Goal: Book appointment/travel/reservation

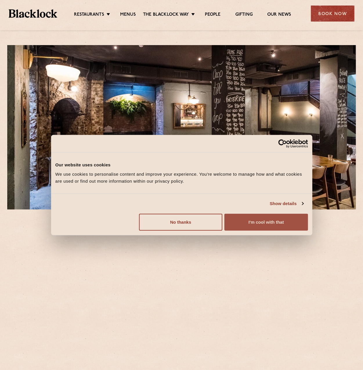
click at [289, 224] on button "I'm cool with that" at bounding box center [266, 221] width 83 height 17
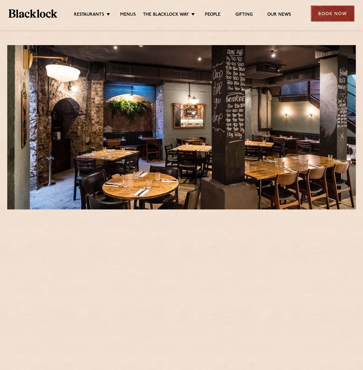
click at [325, 7] on div "Book Now" at bounding box center [333, 14] width 44 height 16
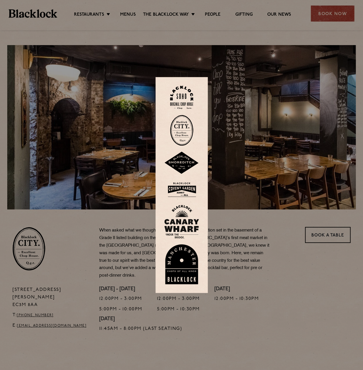
click at [184, 129] on img at bounding box center [181, 130] width 23 height 31
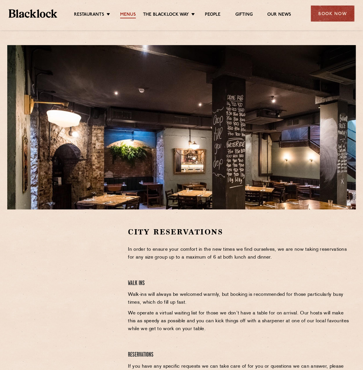
click at [127, 13] on link "Menus" at bounding box center [128, 15] width 16 height 6
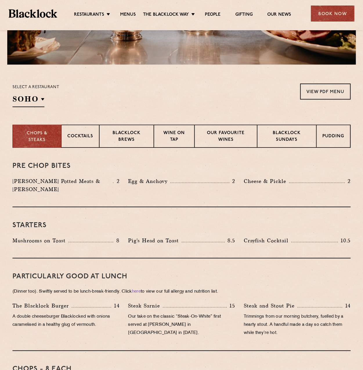
scroll to position [145, 0]
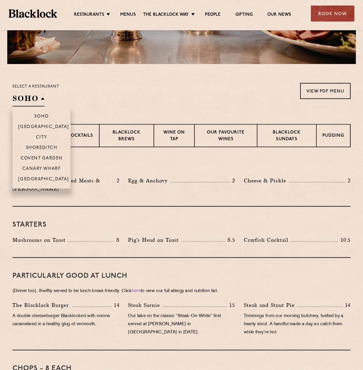
click at [33, 99] on h2 "SOHO" at bounding box center [28, 99] width 32 height 13
click at [39, 137] on p "City" at bounding box center [41, 138] width 11 height 6
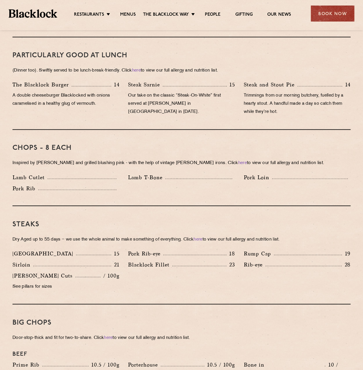
scroll to position [203, 0]
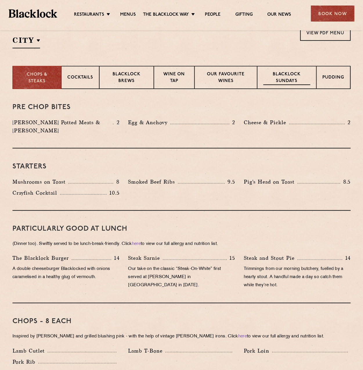
click at [306, 80] on p "Blacklock Sundays" at bounding box center [287, 78] width 47 height 14
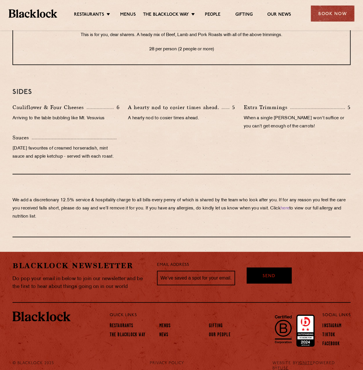
scroll to position [558, 0]
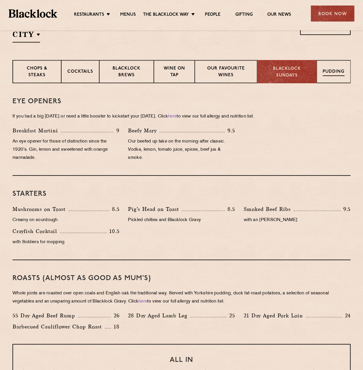
click at [323, 69] on p "Pudding" at bounding box center [334, 72] width 22 height 7
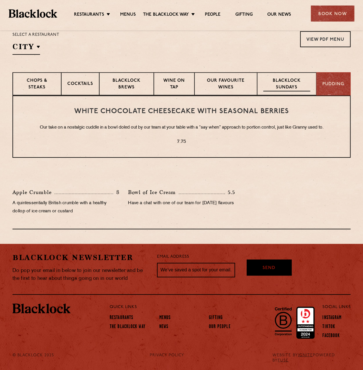
click at [303, 81] on p "Blacklock Sundays" at bounding box center [287, 85] width 47 height 14
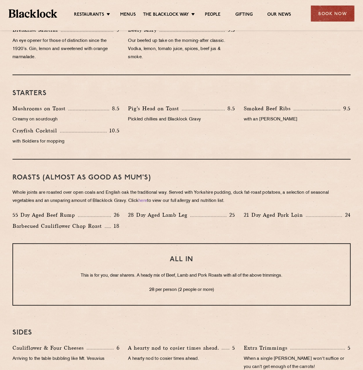
scroll to position [296, 0]
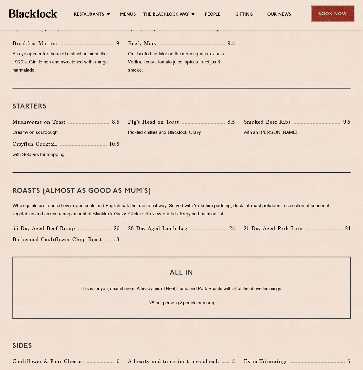
click at [327, 13] on div "Book Now" at bounding box center [333, 14] width 44 height 16
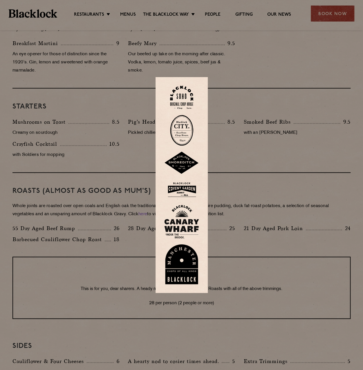
click at [182, 130] on img at bounding box center [181, 130] width 23 height 31
